Goal: Transaction & Acquisition: Purchase product/service

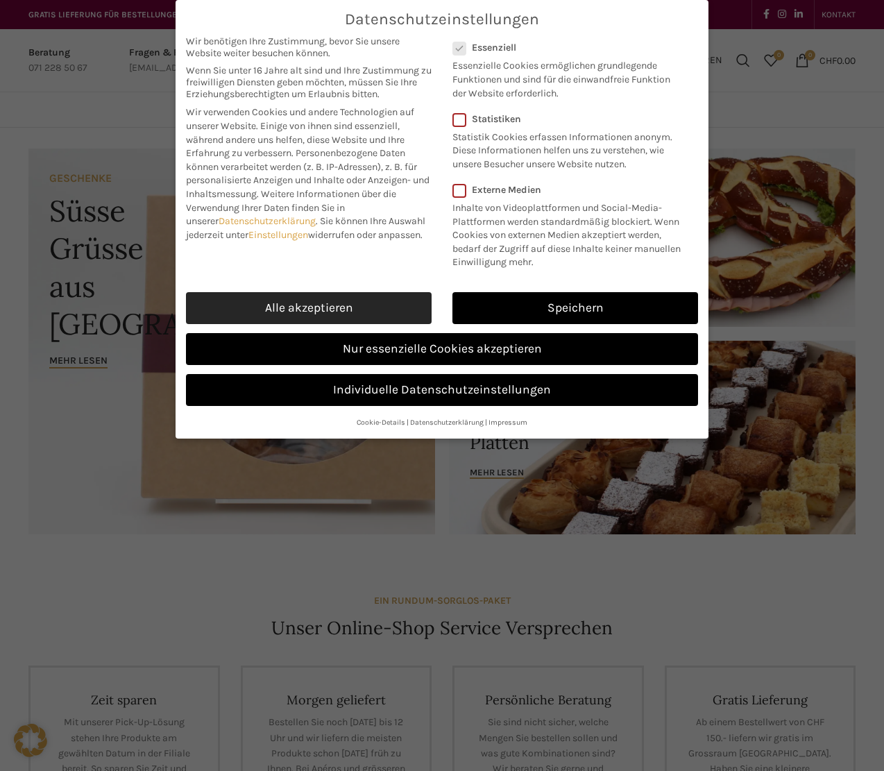
drag, startPoint x: 394, startPoint y: 294, endPoint x: 394, endPoint y: 302, distance: 7.6
click at [394, 296] on link "Alle akzeptieren" at bounding box center [309, 308] width 246 height 32
checkbox input "true"
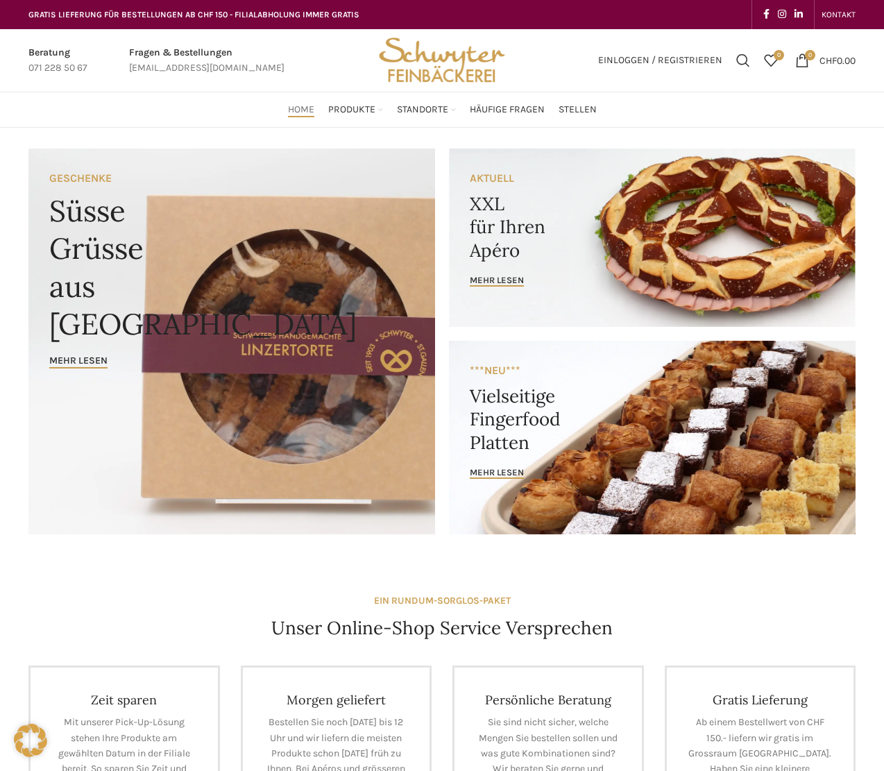
drag, startPoint x: 369, startPoint y: 335, endPoint x: 303, endPoint y: 139, distance: 207.2
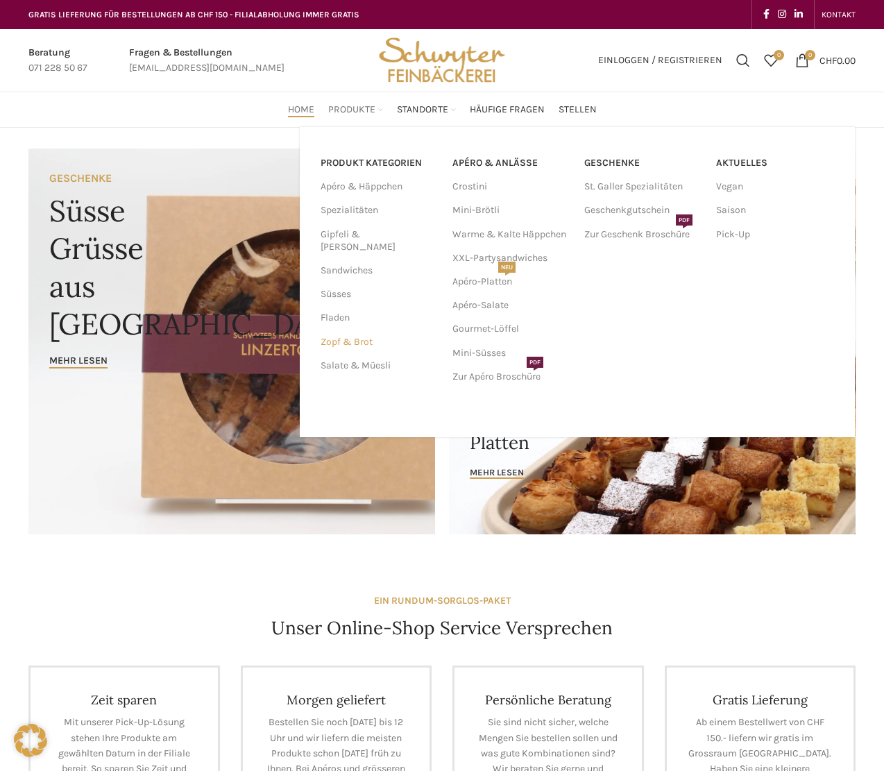
drag, startPoint x: 341, startPoint y: 326, endPoint x: 623, endPoint y: 539, distance: 353.7
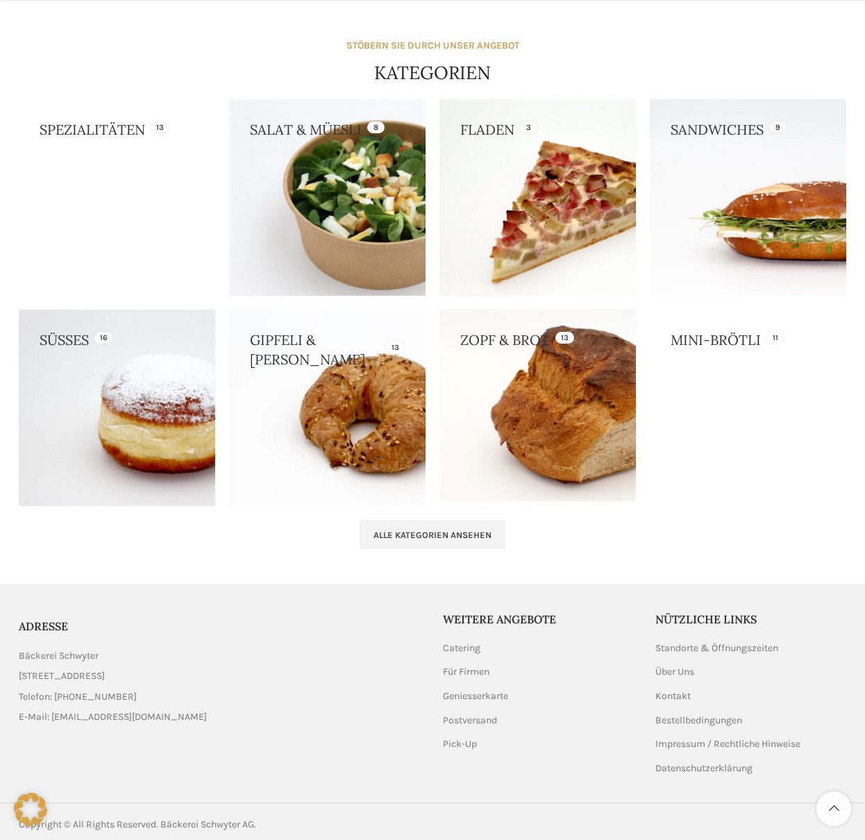
scroll to position [1197, 0]
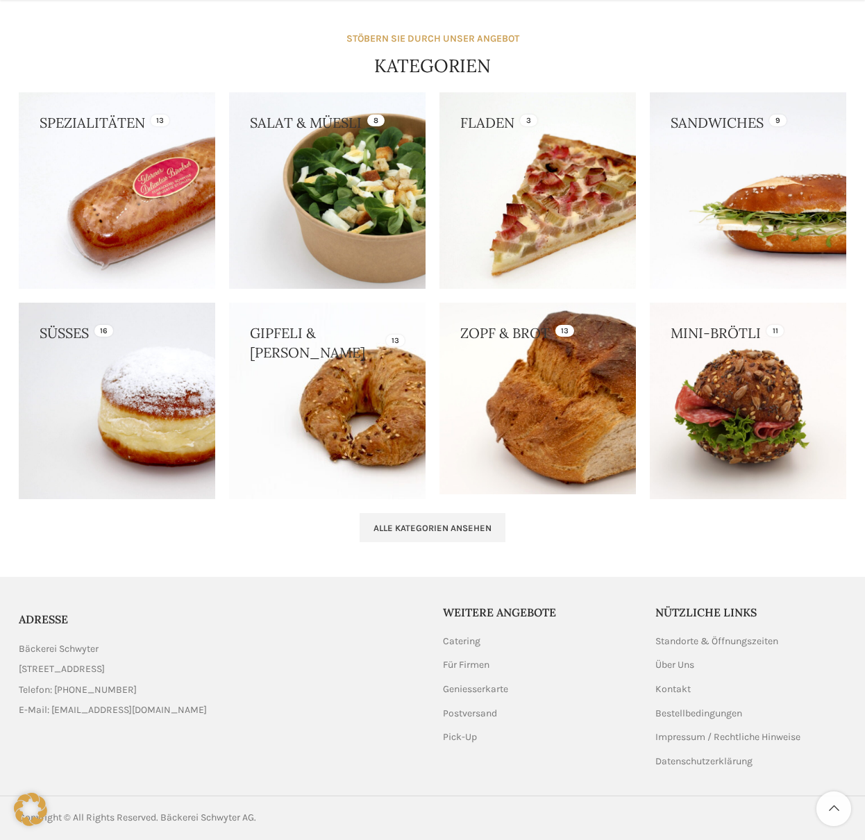
drag, startPoint x: 527, startPoint y: 339, endPoint x: 488, endPoint y: 342, distance: 39.7
click at [590, 369] on link at bounding box center [537, 399] width 196 height 192
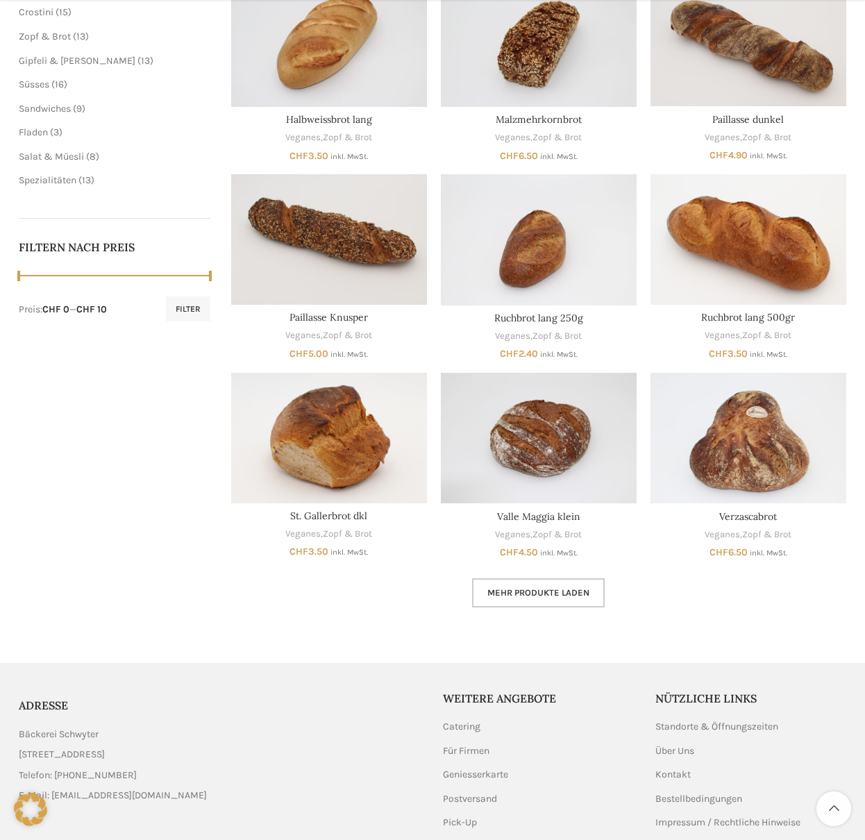
scroll to position [480, 0]
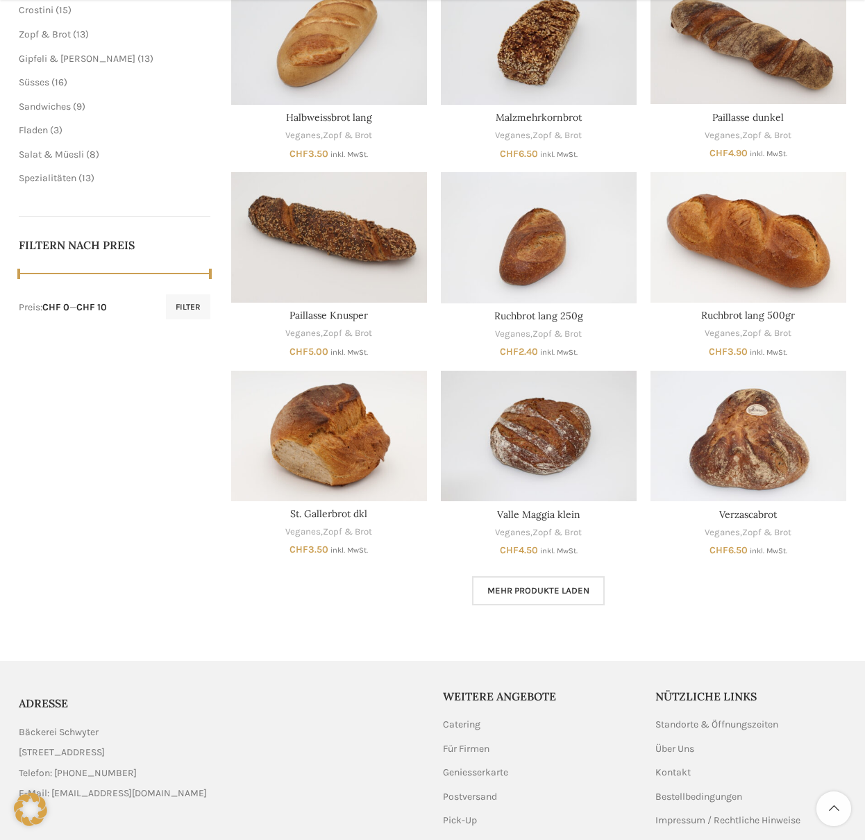
click at [564, 596] on link "Mehr Produkte laden" at bounding box center [538, 590] width 133 height 29
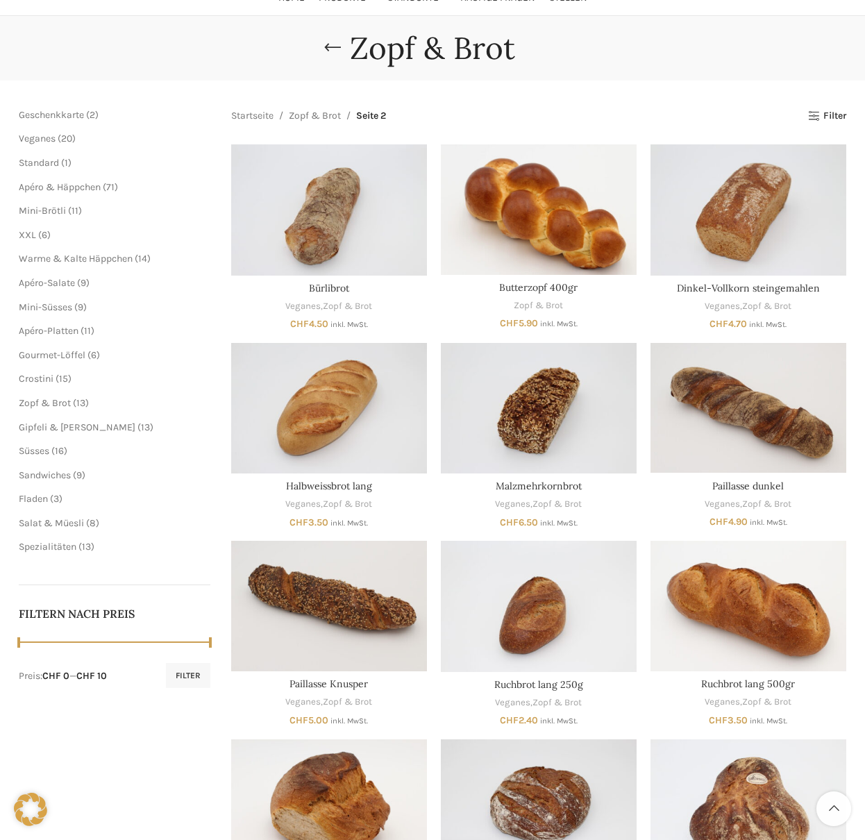
scroll to position [111, 0]
